Goal: Book appointment/travel/reservation

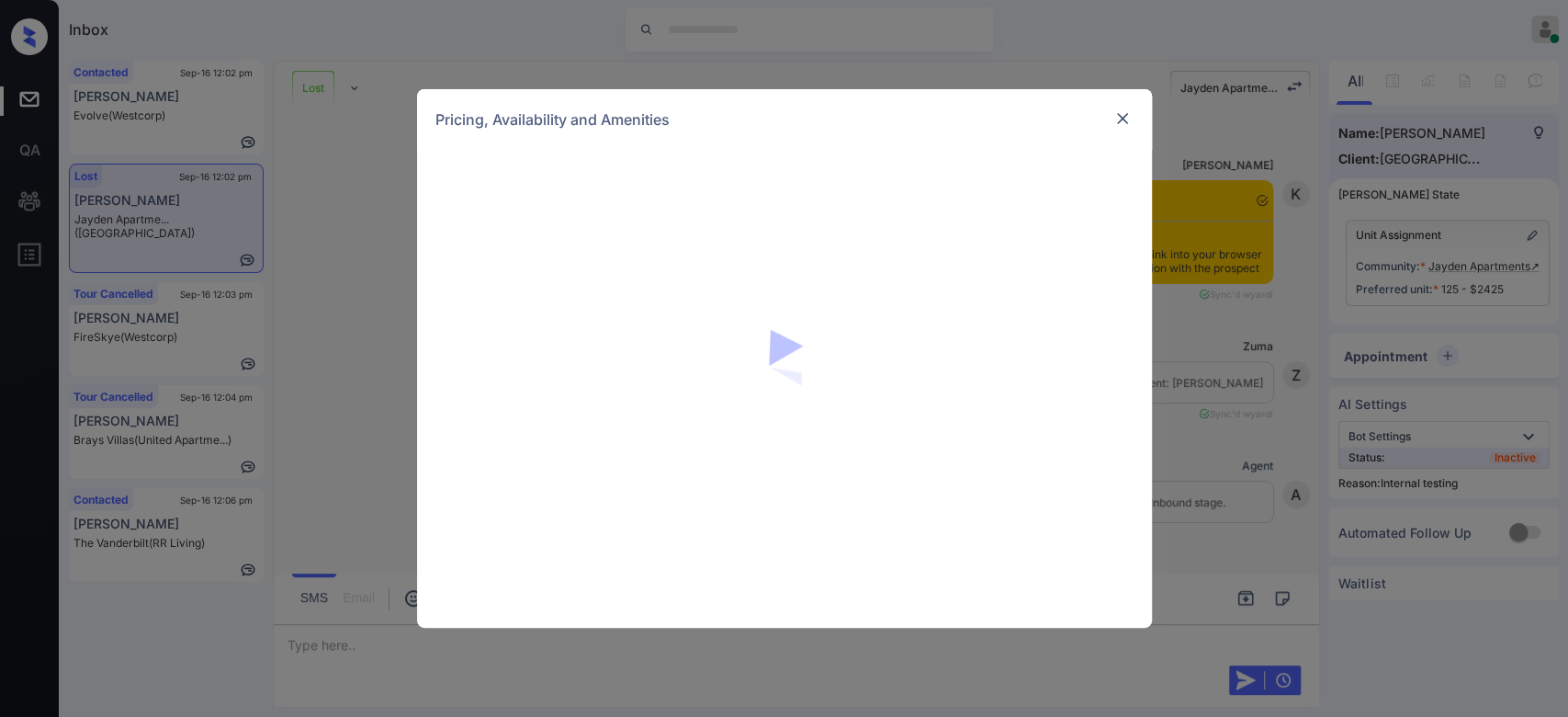
scroll to position [11888, 0]
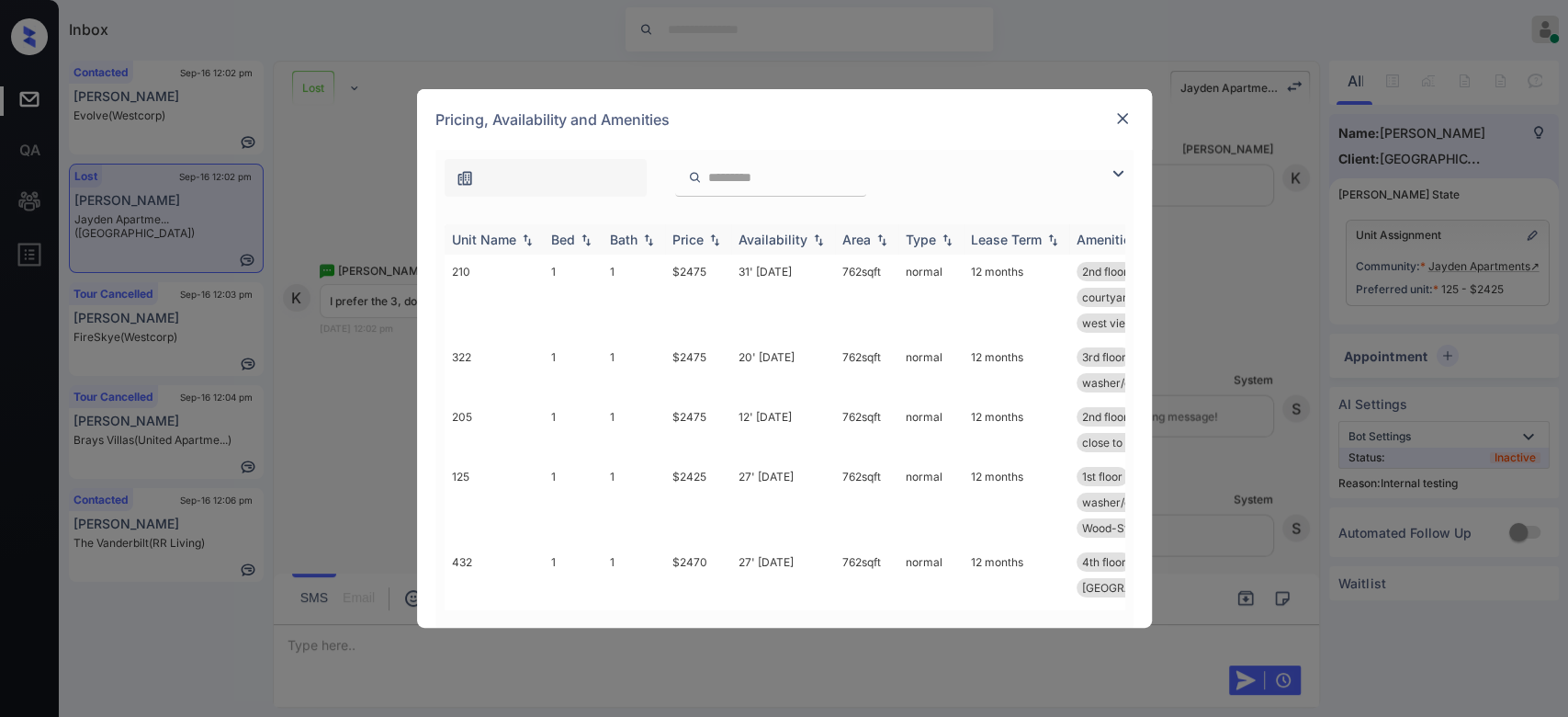
click at [690, 239] on div "Price" at bounding box center [688, 239] width 31 height 15
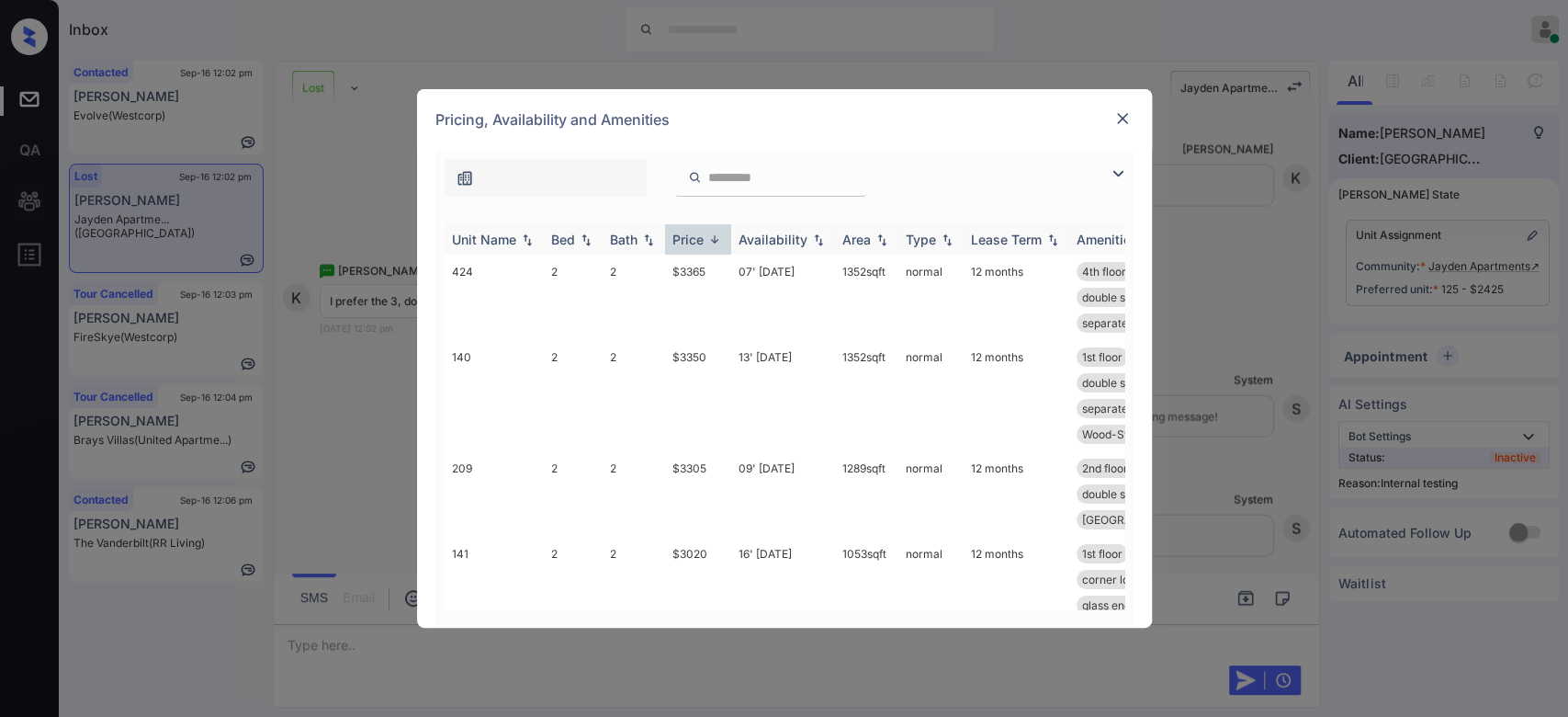
click at [690, 239] on div "Price" at bounding box center [688, 239] width 31 height 15
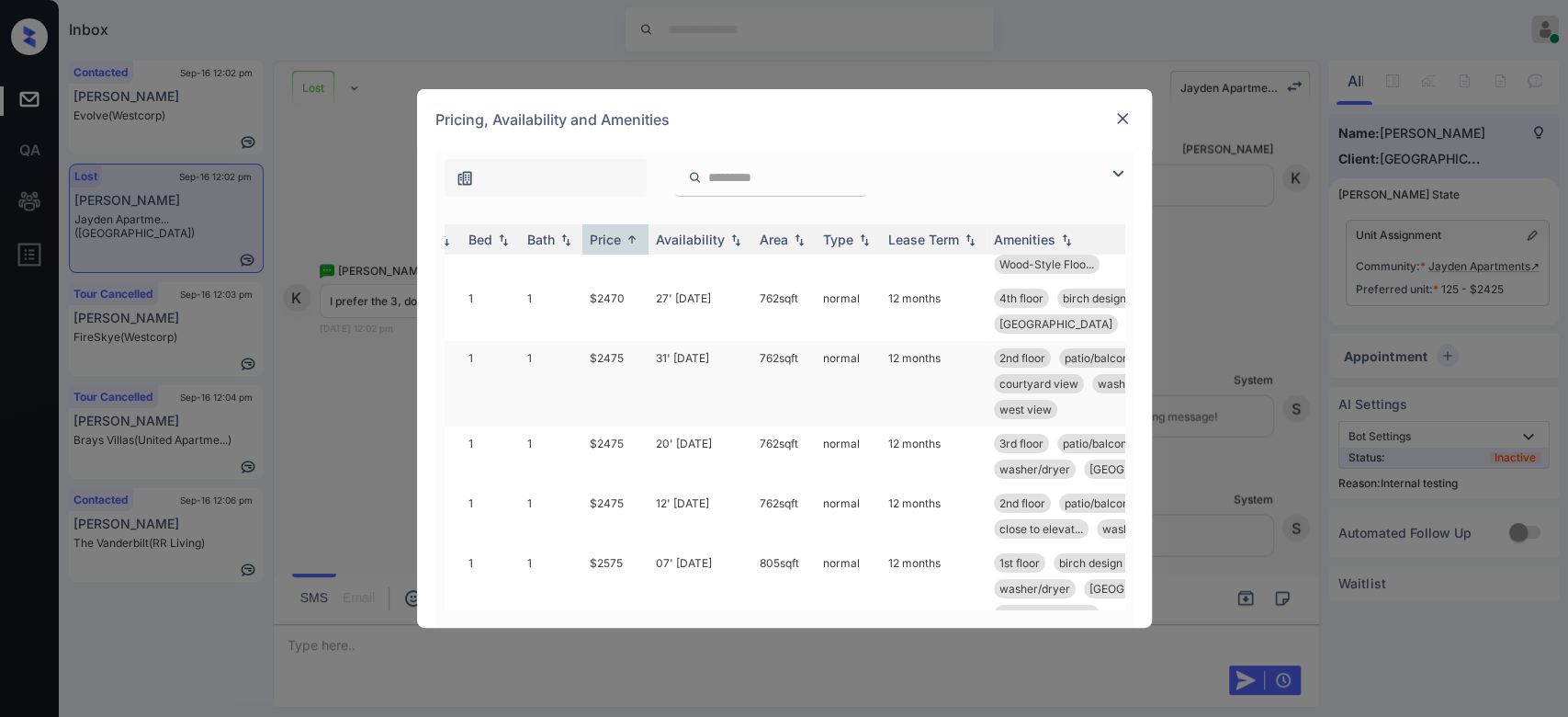
scroll to position [59, 0]
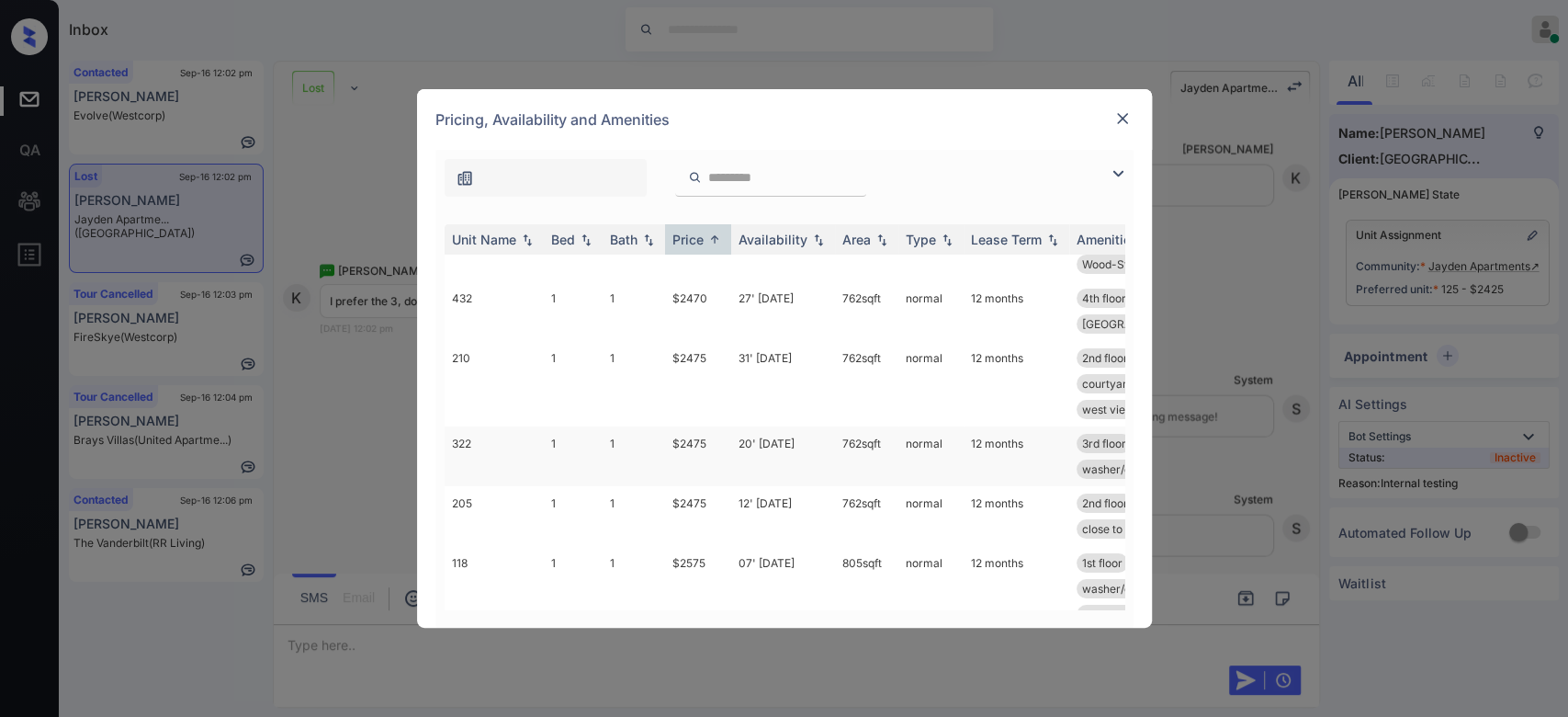
click at [685, 431] on td "$2475" at bounding box center [697, 457] width 66 height 60
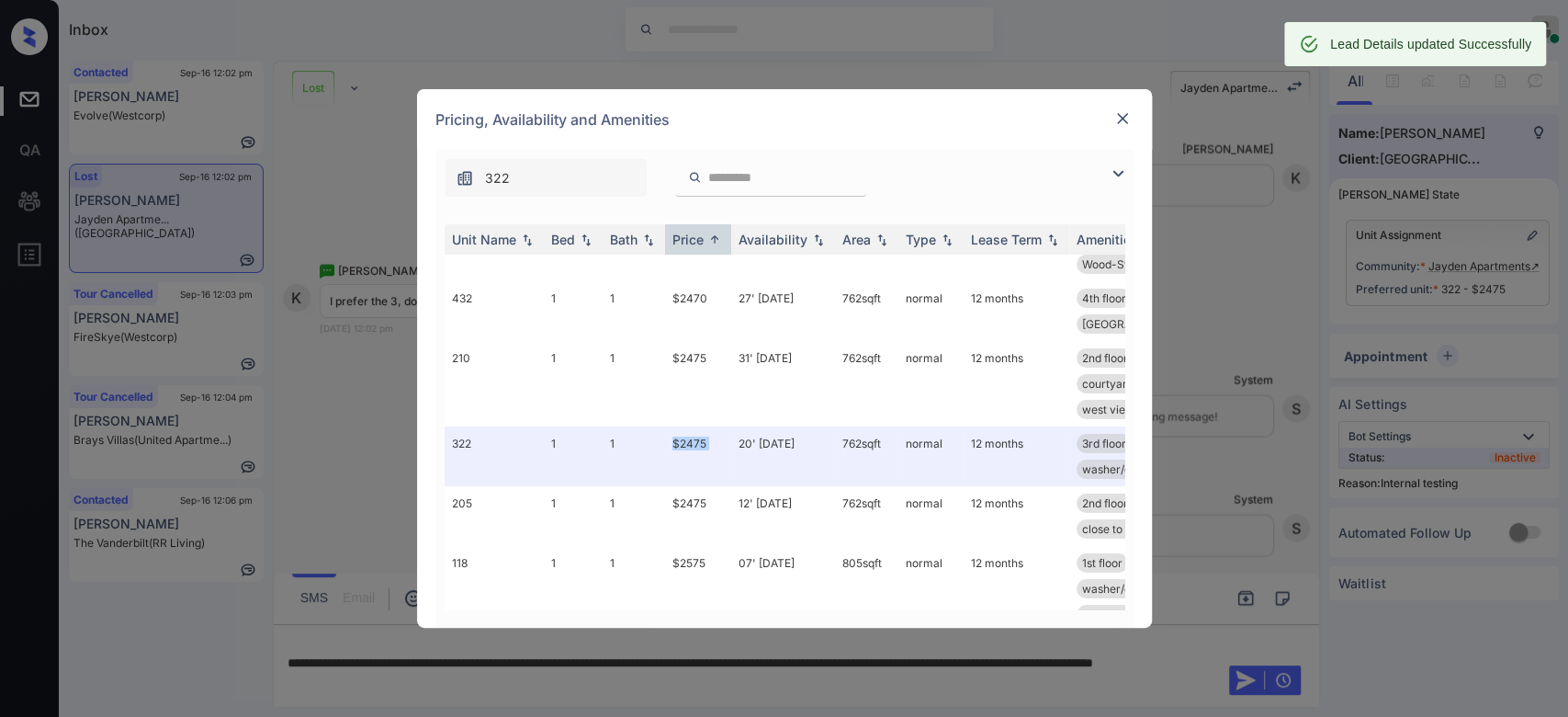
click at [1118, 117] on img at bounding box center [1122, 118] width 18 height 18
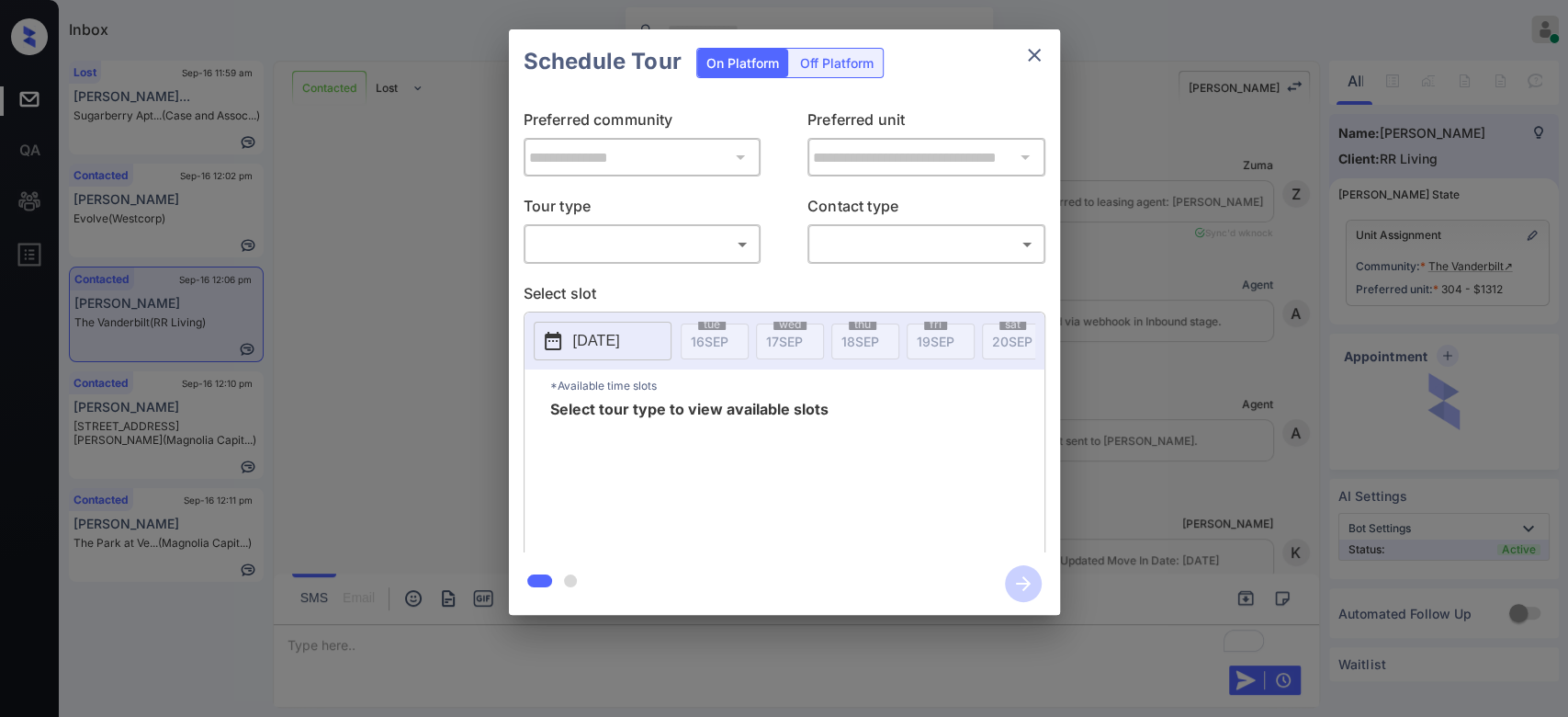
scroll to position [18044, 0]
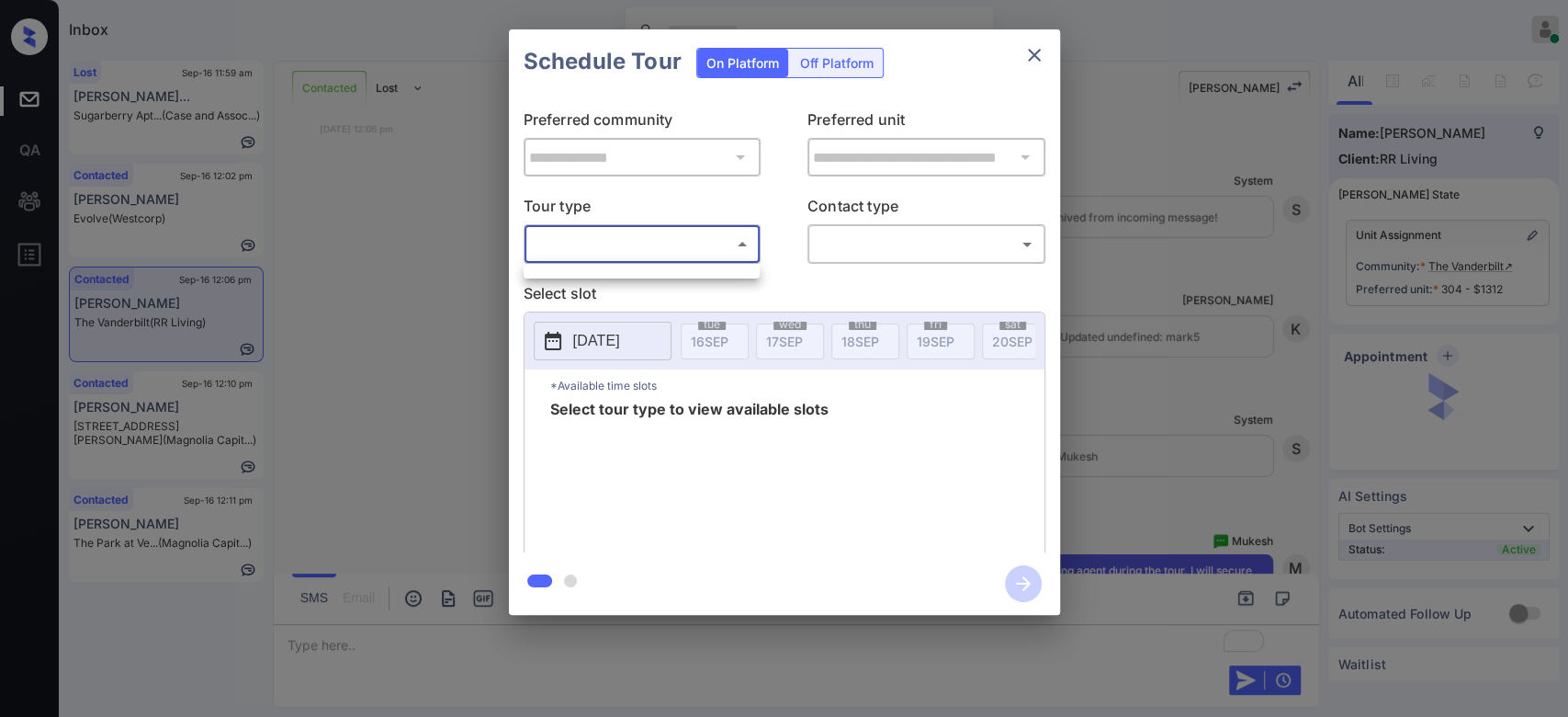
click at [647, 243] on body "Inbox Mukesh Online Set yourself offline Set yourself on break Profile Switch t…" at bounding box center [784, 358] width 1568 height 717
click at [630, 268] on ul at bounding box center [641, 267] width 236 height 9
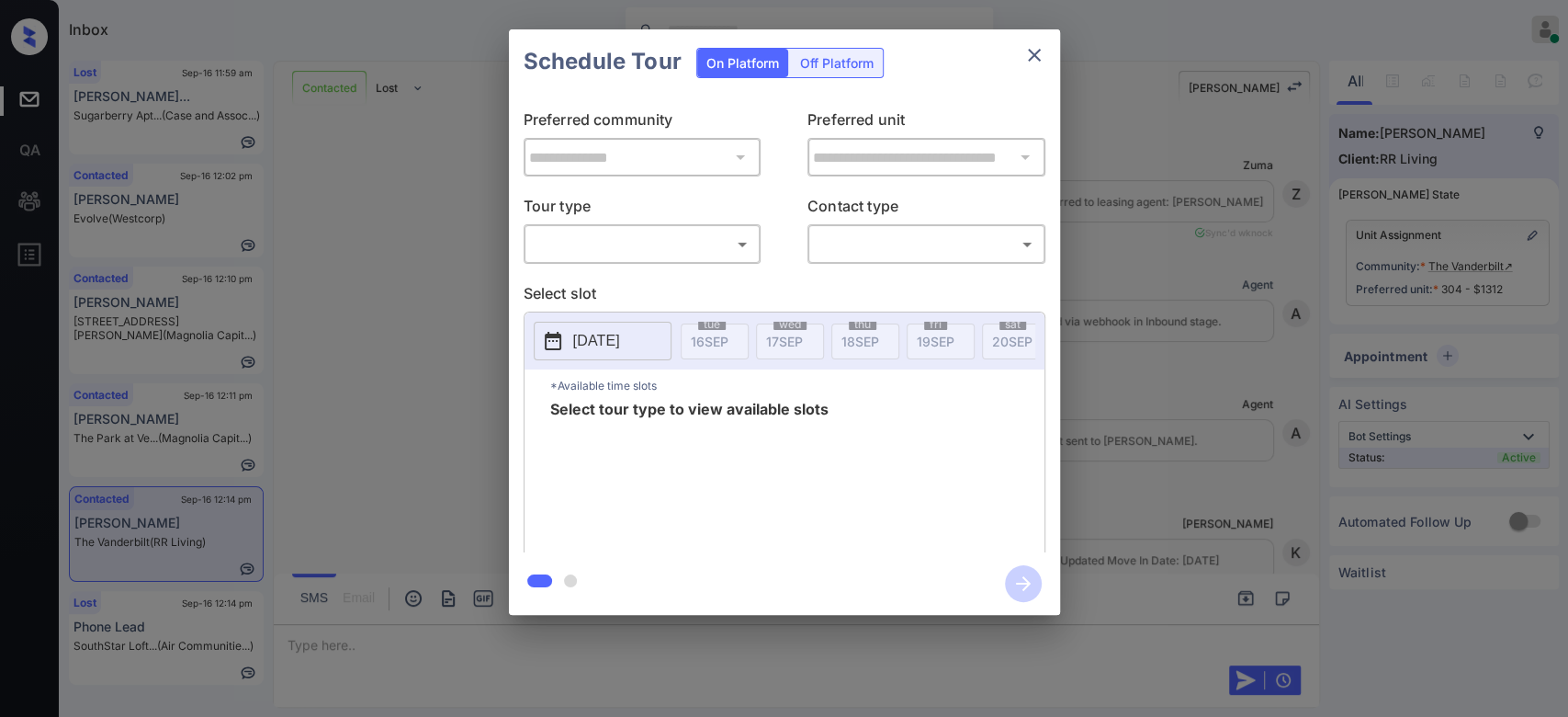
scroll to position [18044, 0]
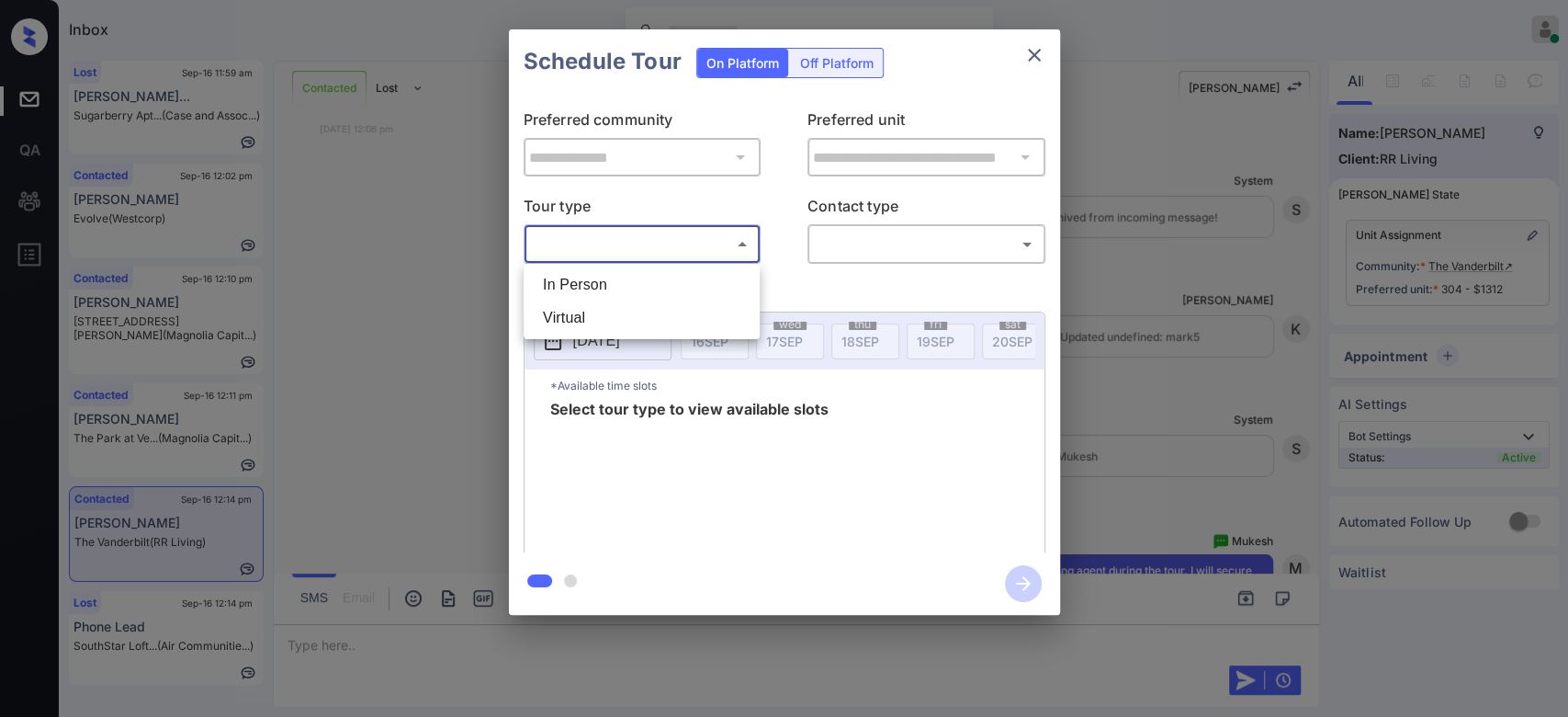
click at [710, 248] on body "Inbox Mukesh Online Set yourself offline Set yourself on break Profile Switch t…" at bounding box center [784, 358] width 1568 height 717
click at [599, 280] on li "In Person" at bounding box center [641, 284] width 227 height 33
type input "********"
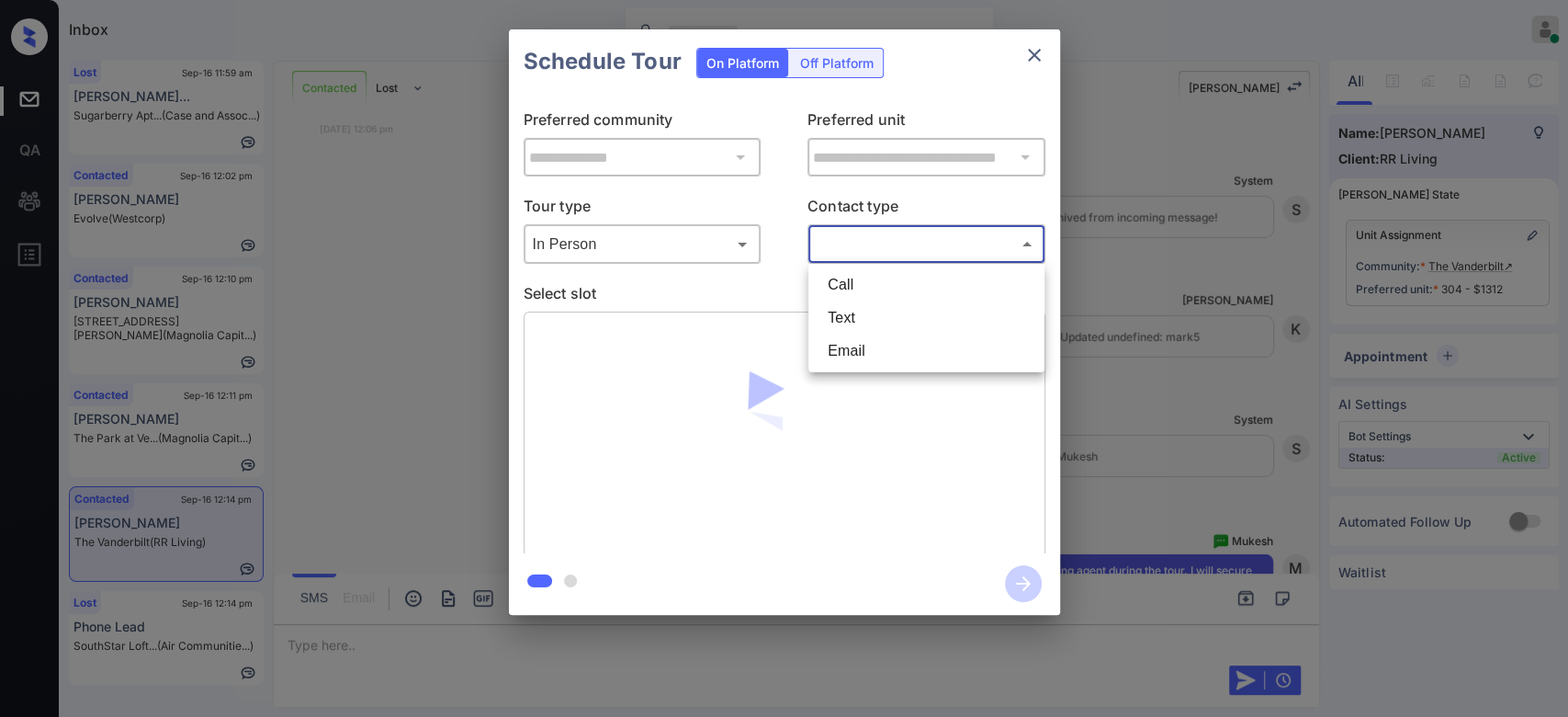
drag, startPoint x: 935, startPoint y: 233, endPoint x: 859, endPoint y: 313, distance: 110.3
click at [859, 313] on body "Inbox Mukesh Online Set yourself offline Set yourself on break Profile Switch t…" at bounding box center [784, 358] width 1568 height 717
click at [859, 313] on li "Text" at bounding box center [926, 317] width 227 height 33
type input "****"
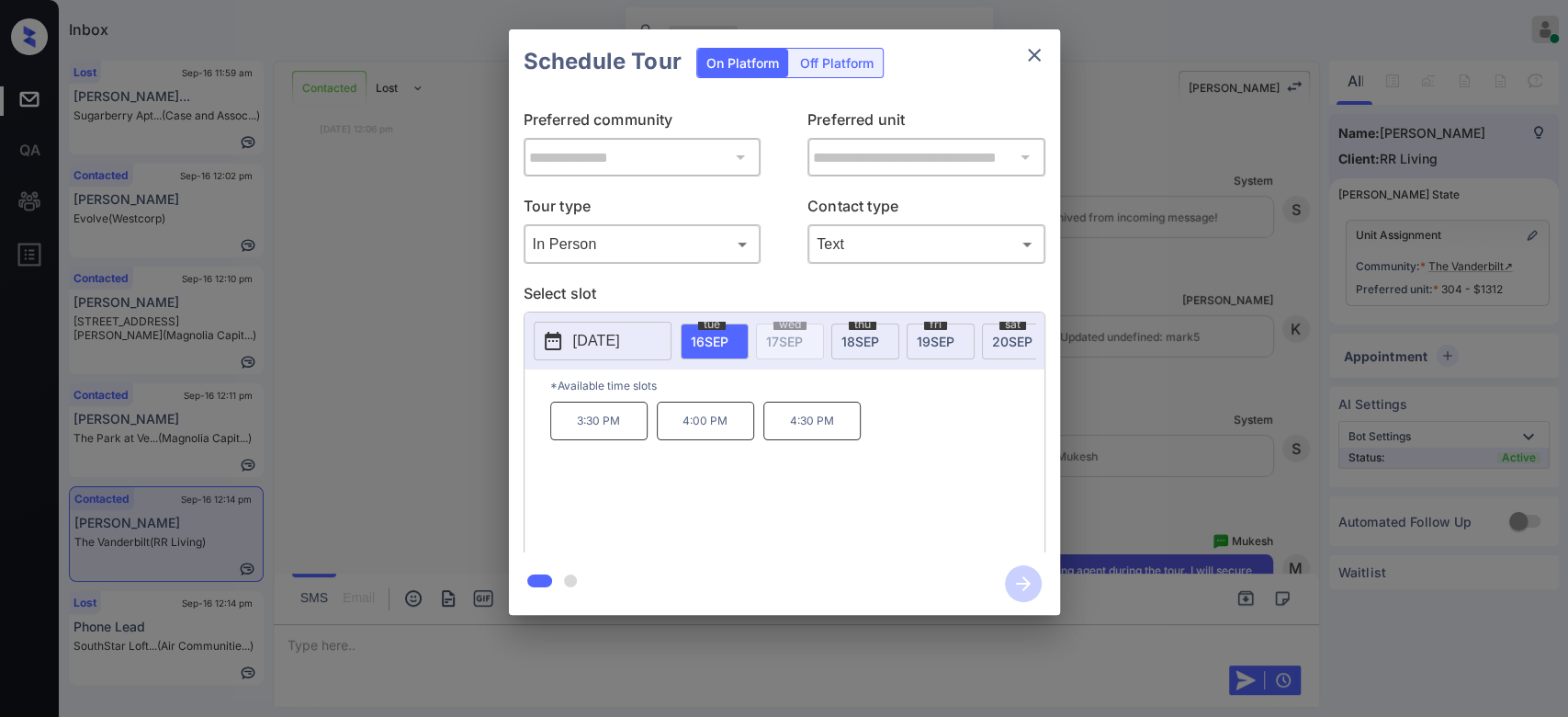
click at [867, 334] on span "[DATE]" at bounding box center [860, 342] width 38 height 15
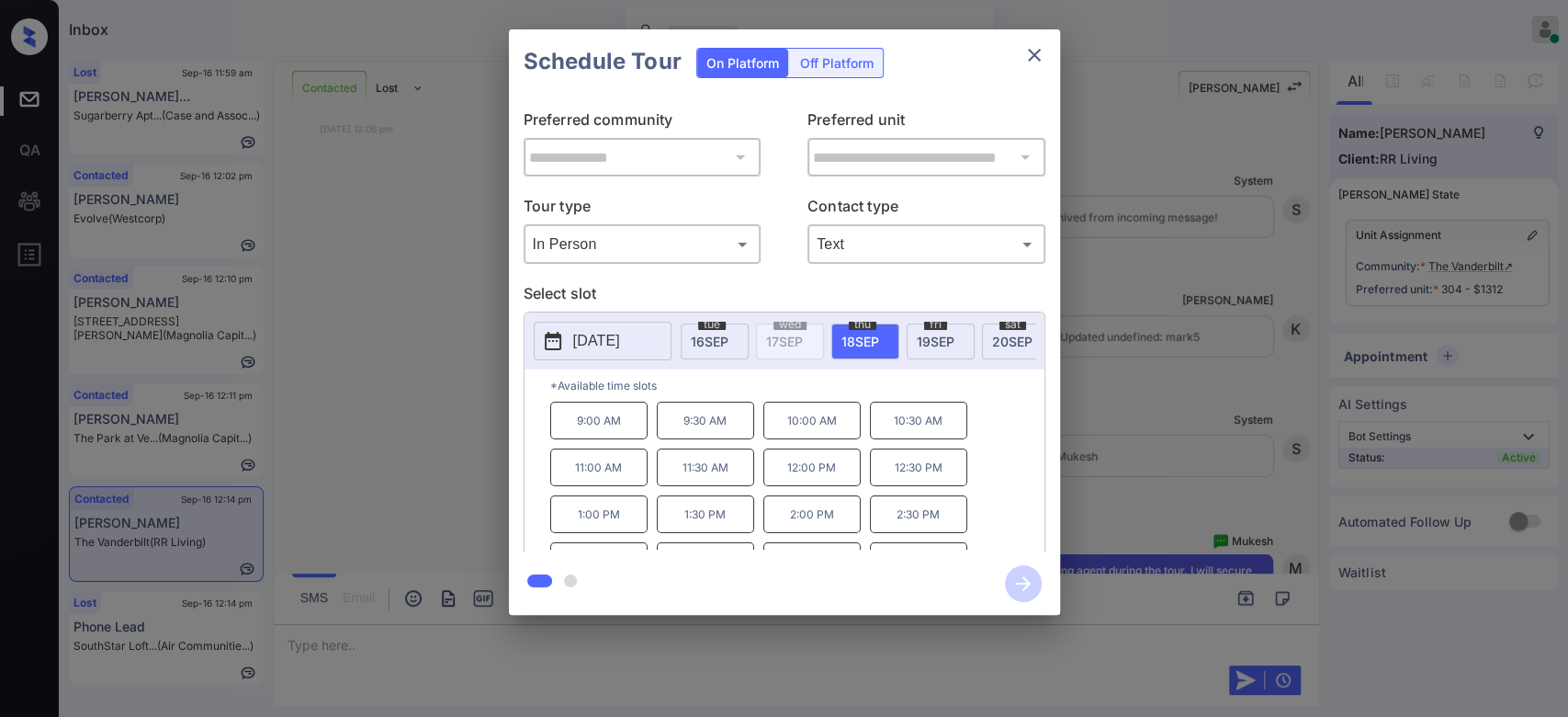
click at [597, 439] on p "9:00 AM" at bounding box center [599, 420] width 98 height 38
click at [1008, 578] on icon "button" at bounding box center [1023, 583] width 37 height 37
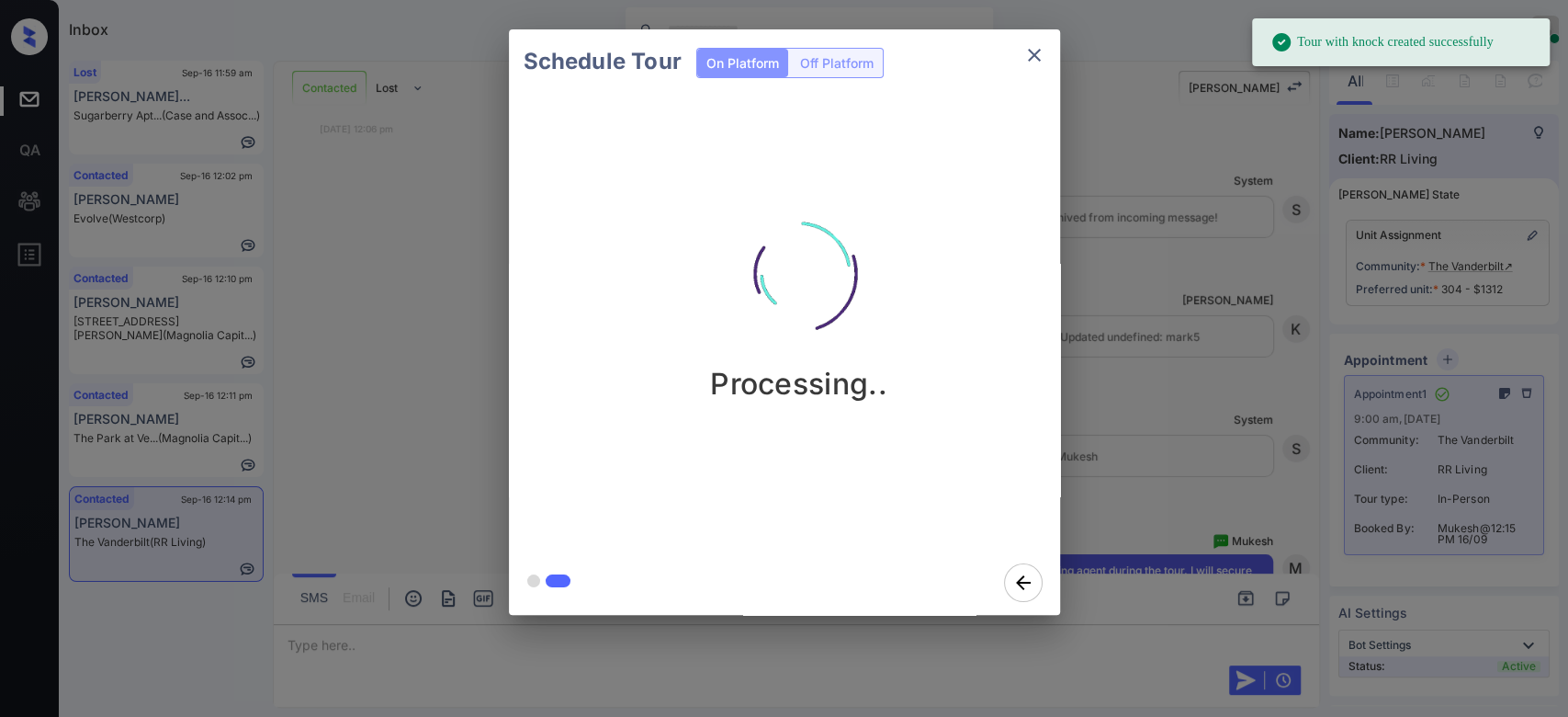
click at [1153, 344] on div "Schedule Tour On Platform Off Platform Processing.." at bounding box center [784, 322] width 1568 height 644
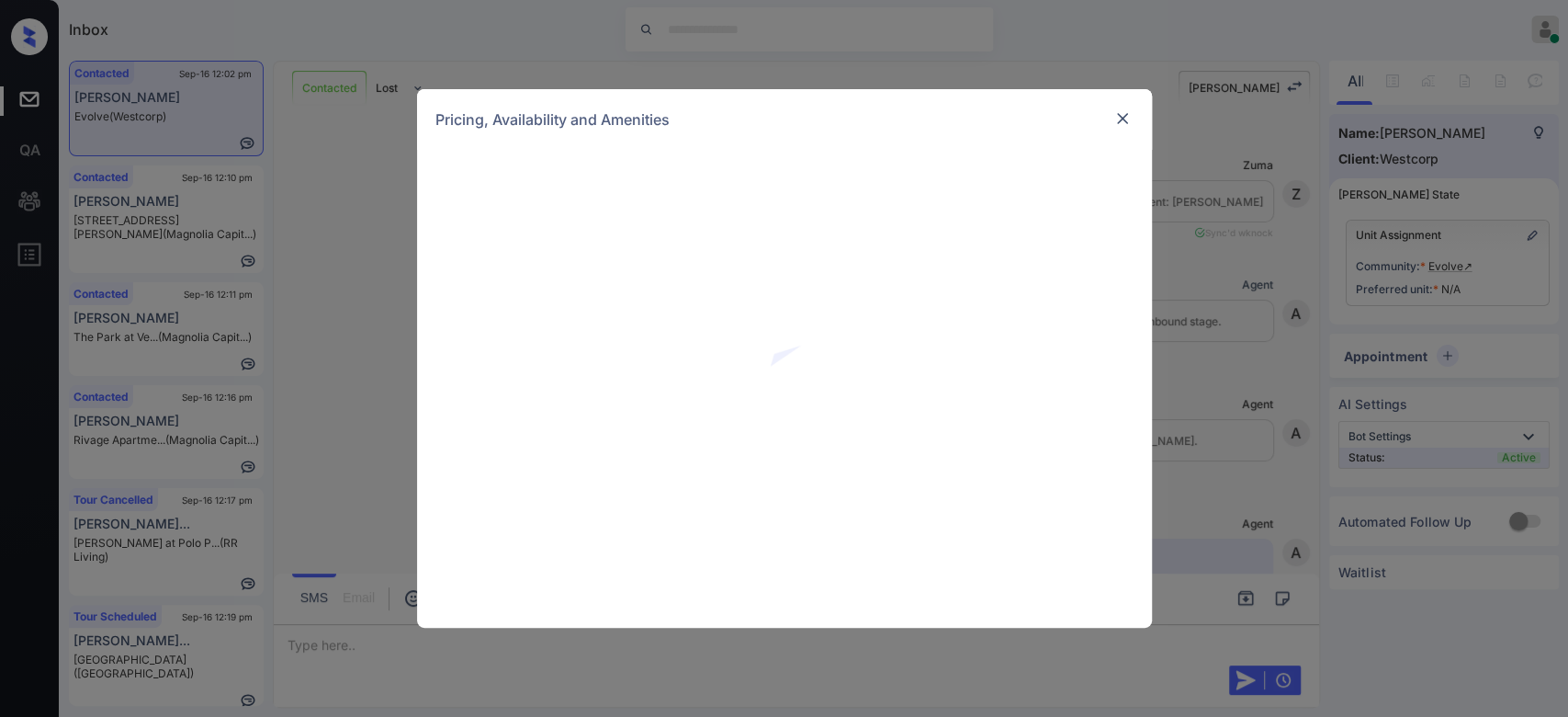
scroll to position [995, 0]
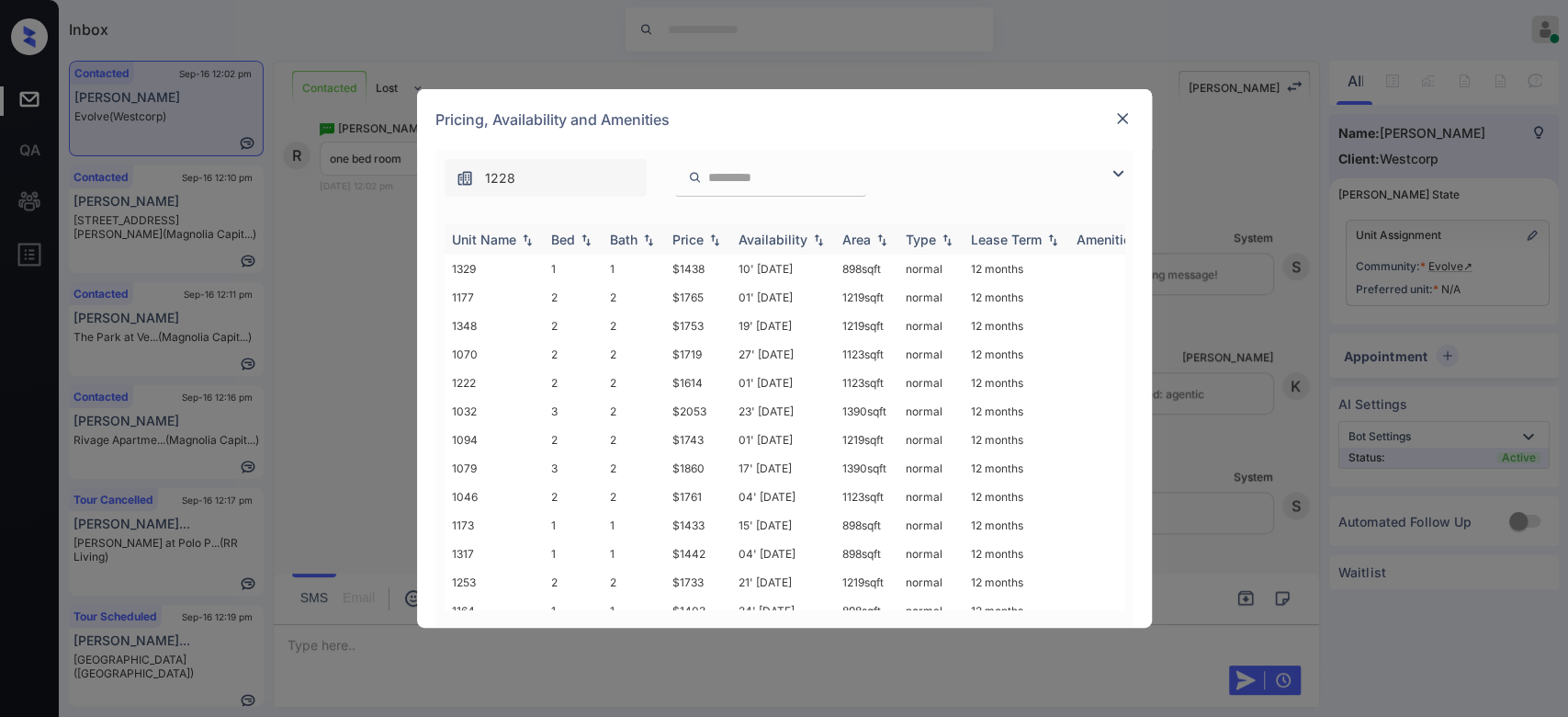
click at [689, 237] on div "Price" at bounding box center [688, 239] width 31 height 15
click at [686, 274] on td "$1321" at bounding box center [697, 268] width 66 height 28
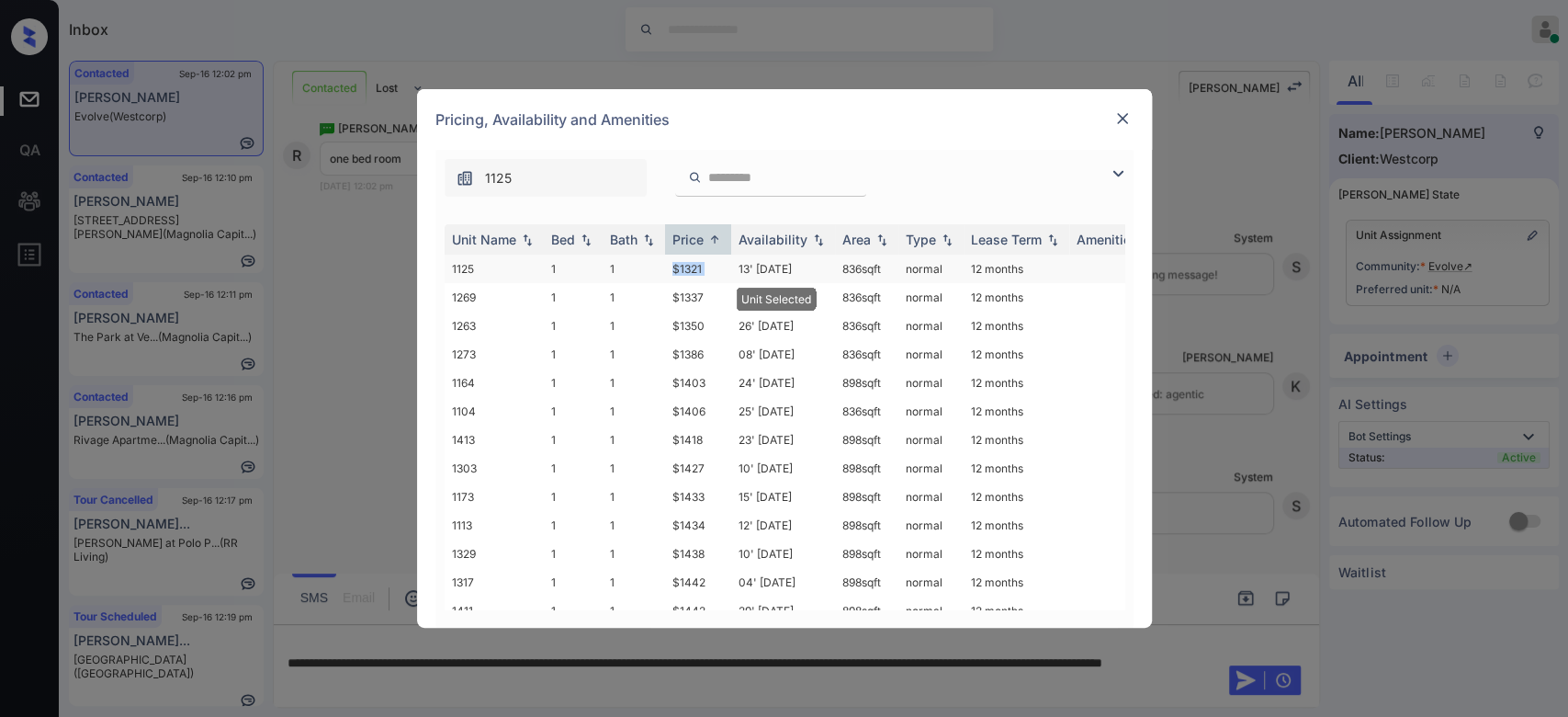
click at [686, 274] on td "$1321" at bounding box center [697, 268] width 66 height 28
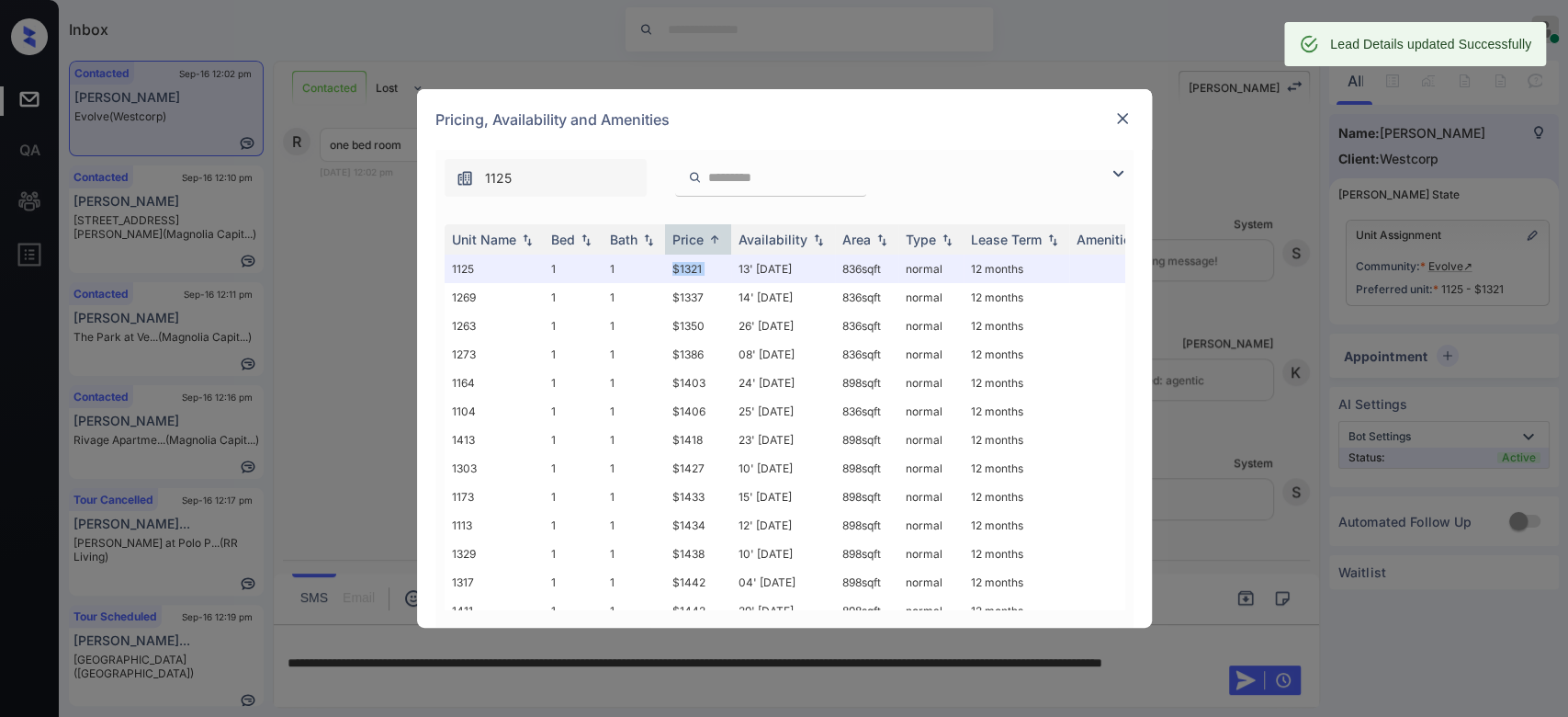
scroll to position [1104, 0]
click at [1119, 118] on img at bounding box center [1122, 118] width 18 height 18
